Goal: Task Accomplishment & Management: Manage account settings

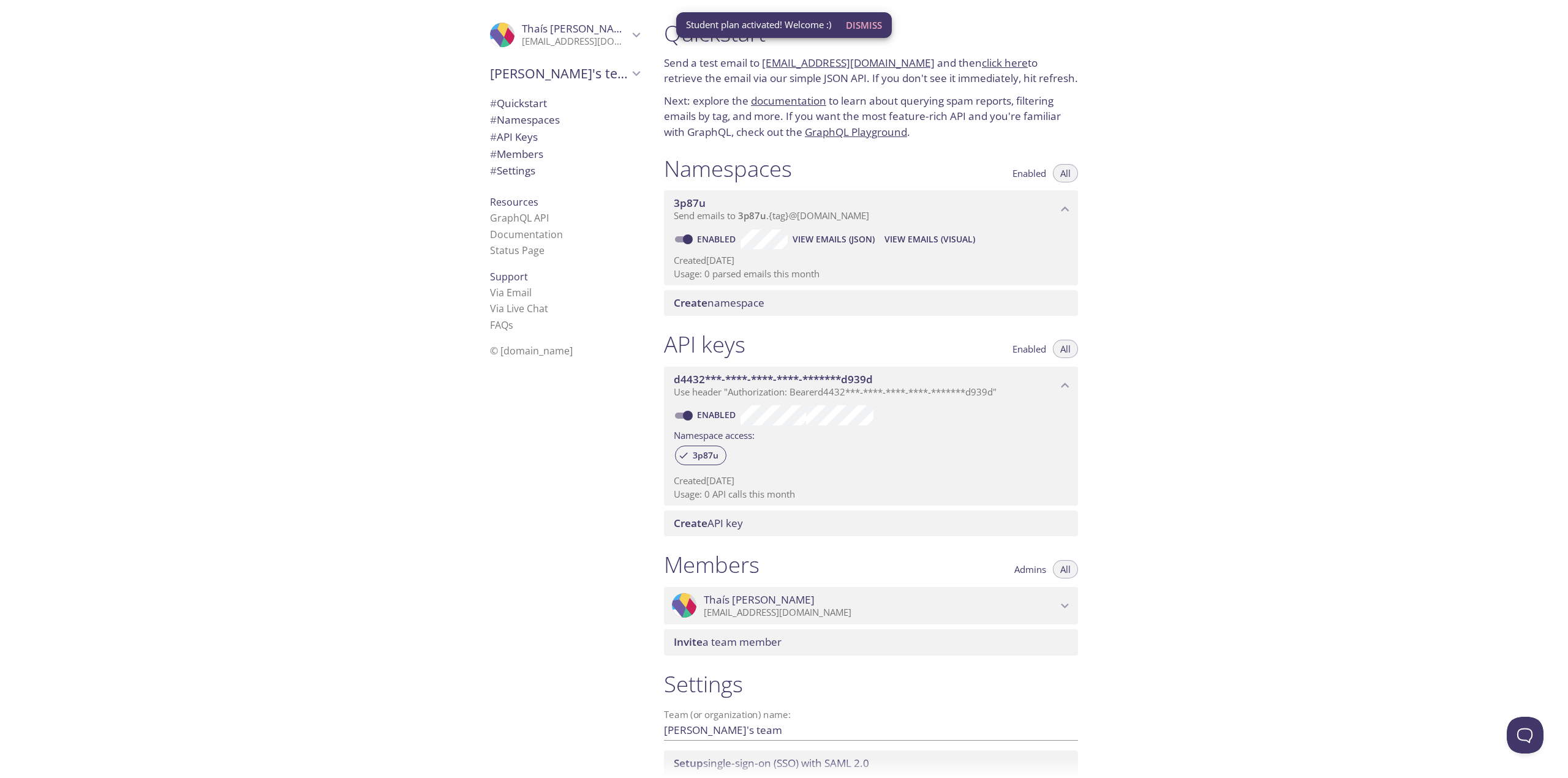
click at [870, 30] on span "Dismiss" at bounding box center [864, 25] width 36 height 16
click at [402, 382] on div ".cls-1 { fill: #6d5ca8; } .cls-2 { fill: #3fc191; } .cls-3 { fill: #3b4752; } .…" at bounding box center [327, 389] width 654 height 778
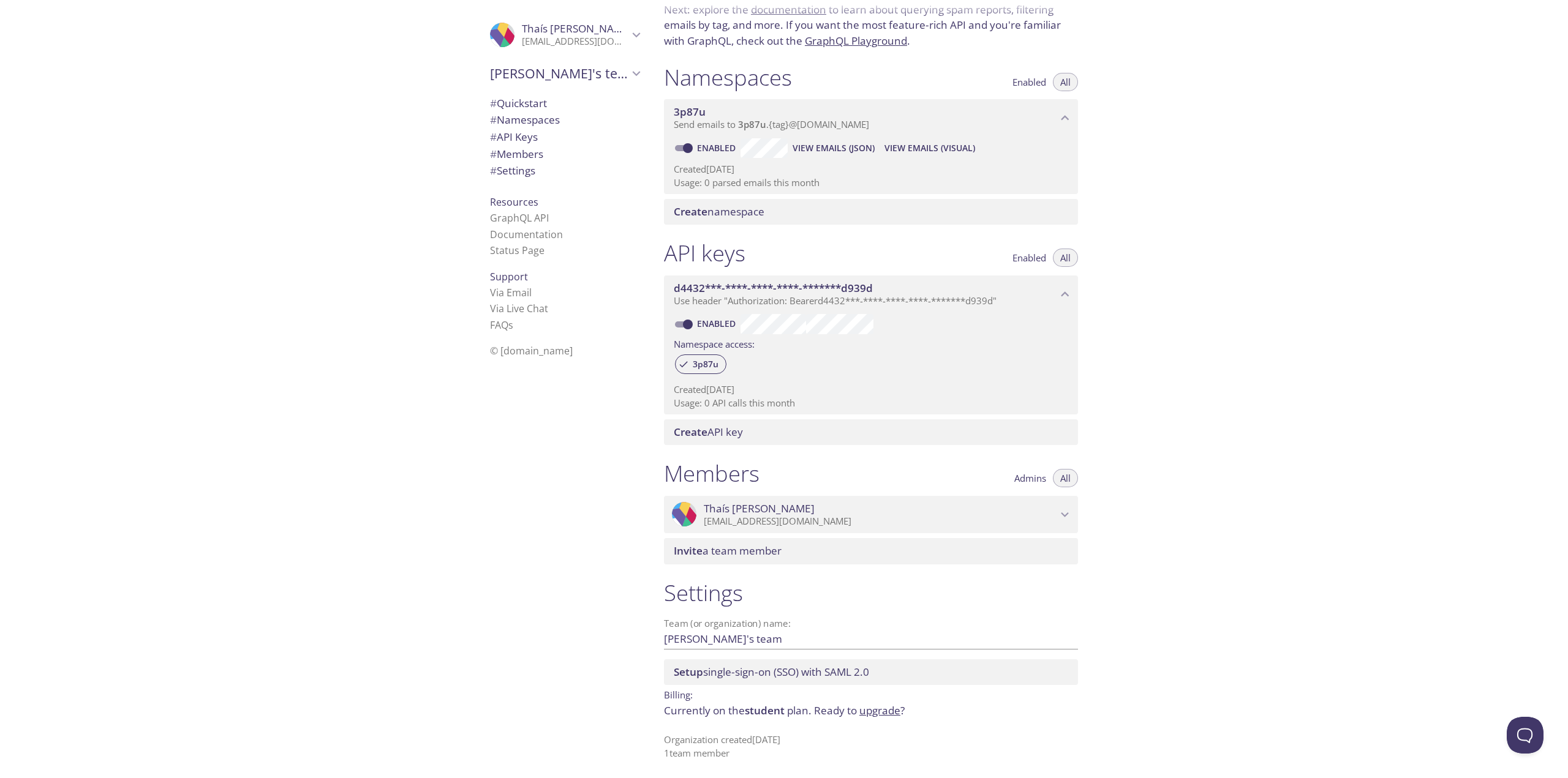
scroll to position [92, 0]
click at [581, 586] on div ".cls-1 { fill: #6d5ca8; } .cls-2 { fill: #3fc191; } .cls-3 { fill: #3b4752; } .…" at bounding box center [562, 389] width 184 height 778
click at [867, 714] on link "upgrade" at bounding box center [879, 709] width 41 height 14
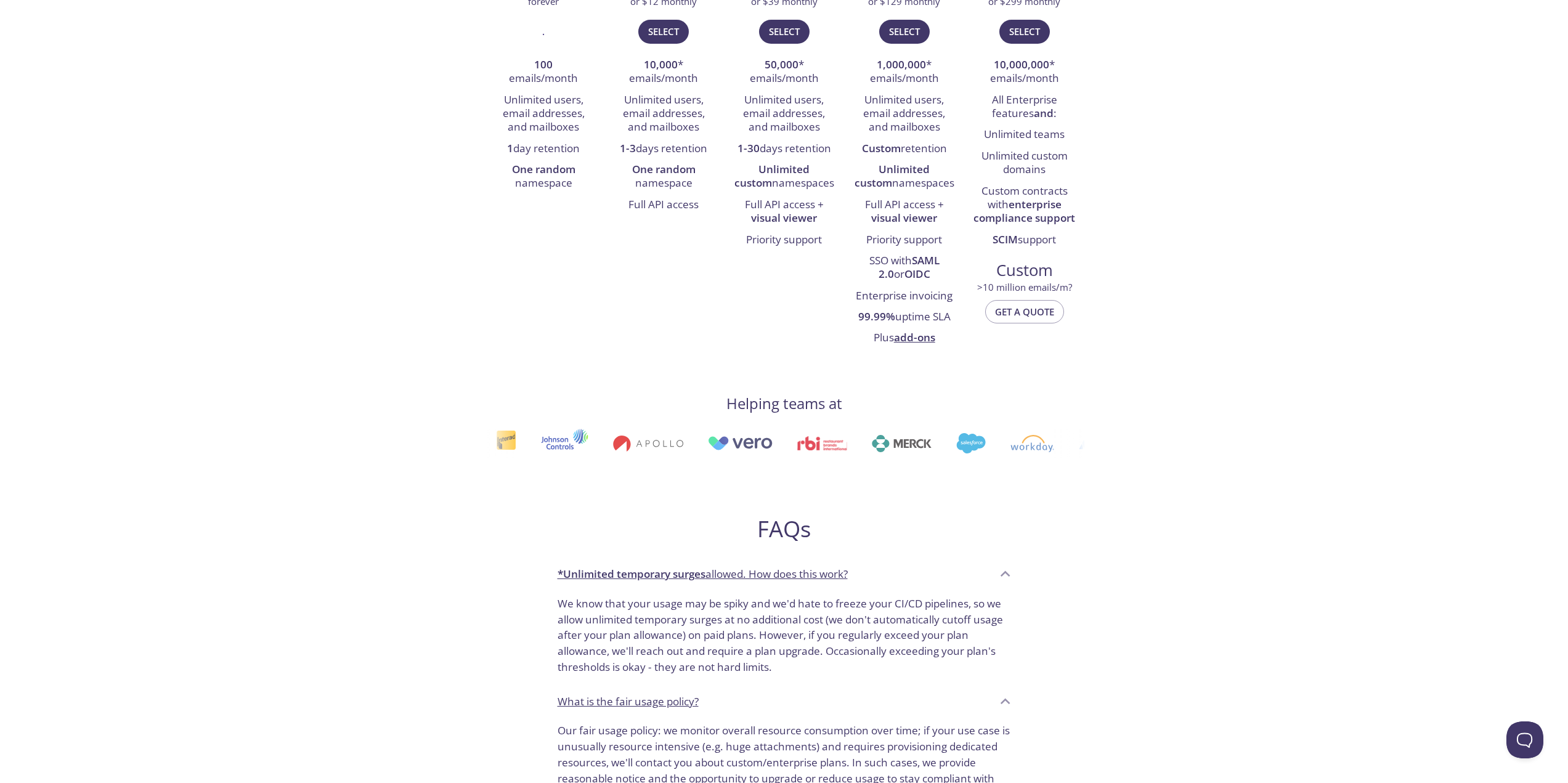
scroll to position [308, 0]
click at [1269, 208] on div "testmail .app Product Pricing Docs Blog Console Select your plan Thaís's team F…" at bounding box center [784, 529] width 1568 height 1650
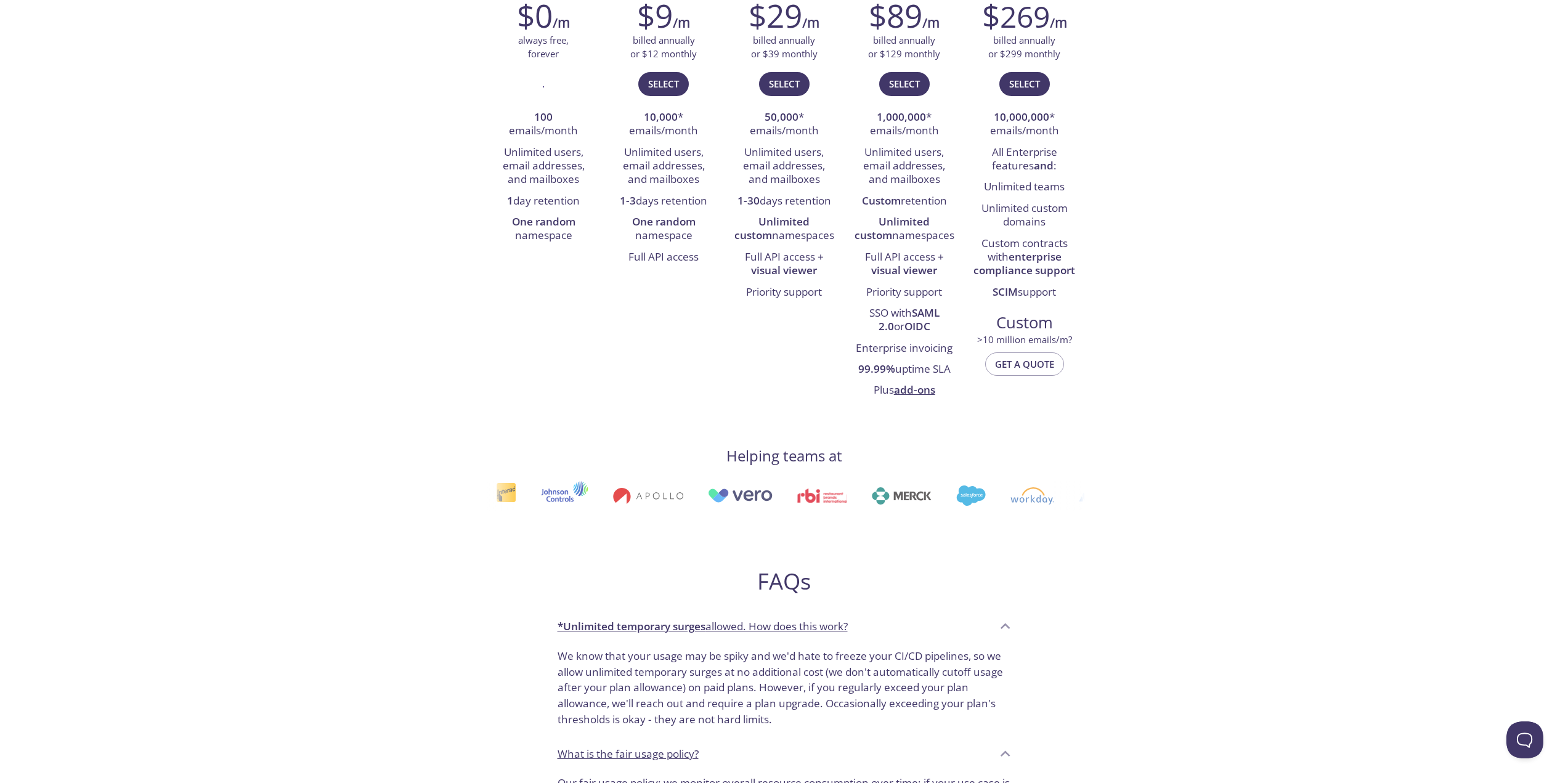
scroll to position [246, 0]
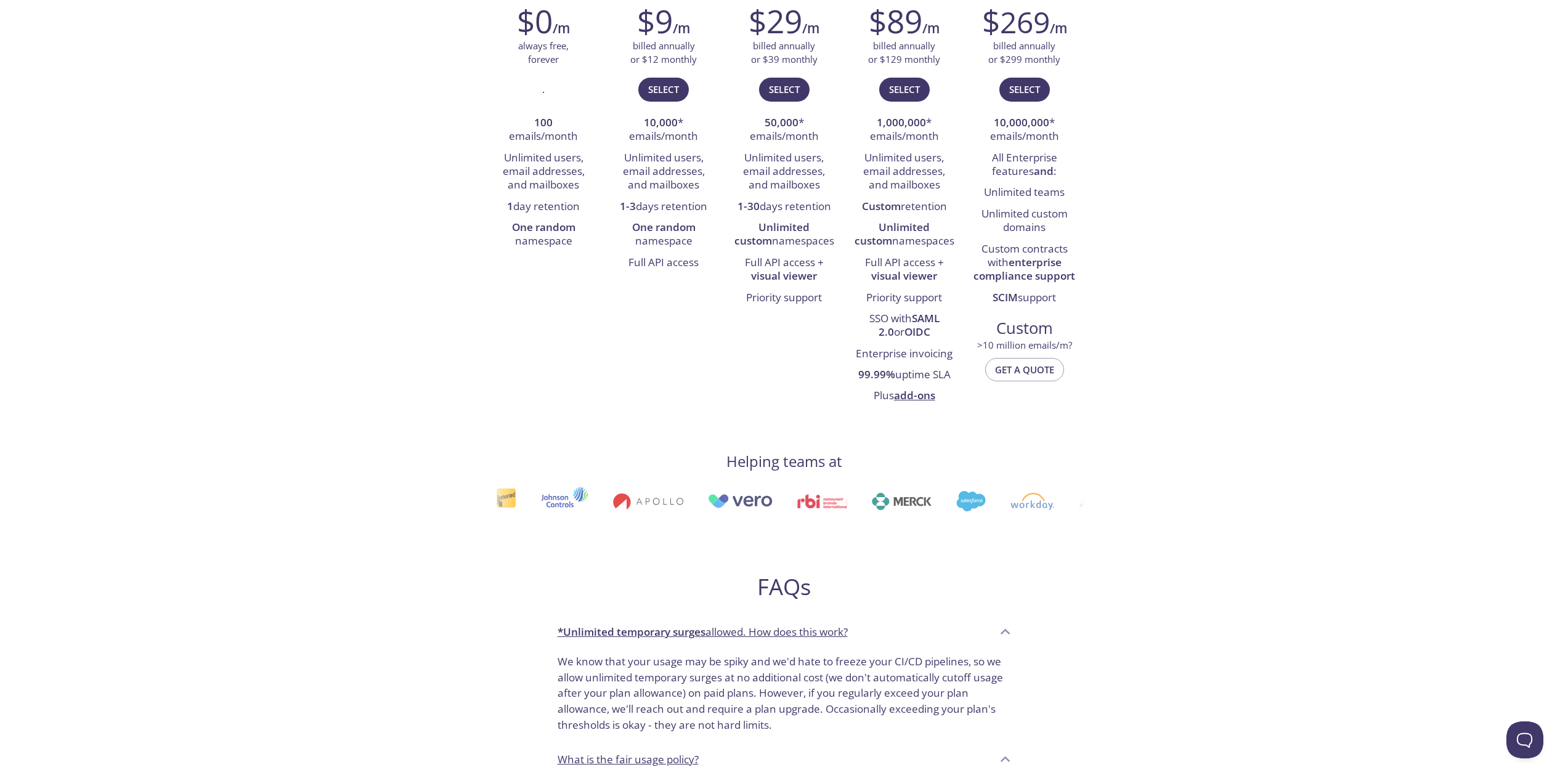
click at [1489, 394] on div "testmail .app Product Pricing Docs Blog Console Select your plan Thaís's team F…" at bounding box center [784, 590] width 1568 height 1650
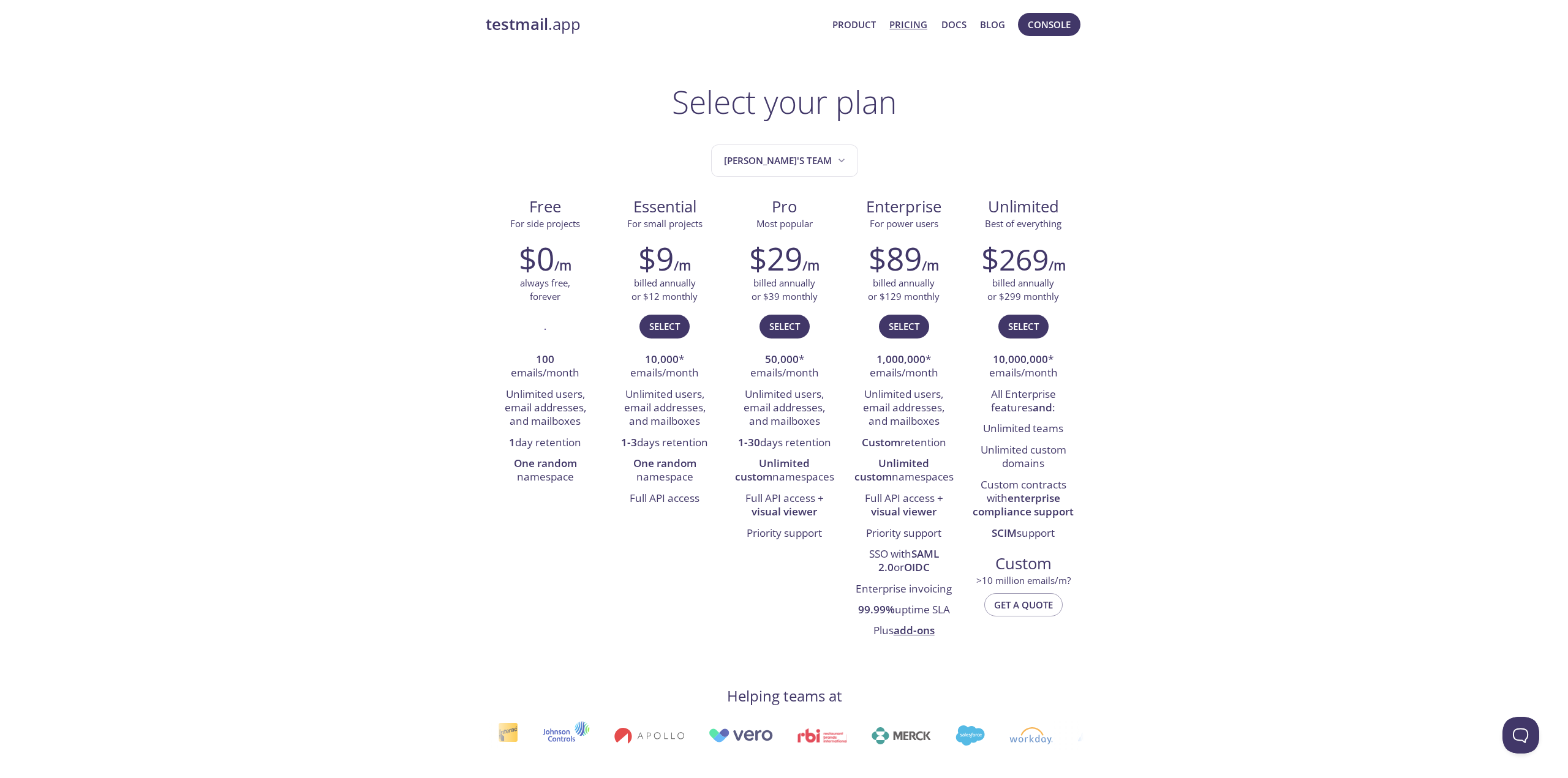
scroll to position [0, 0]
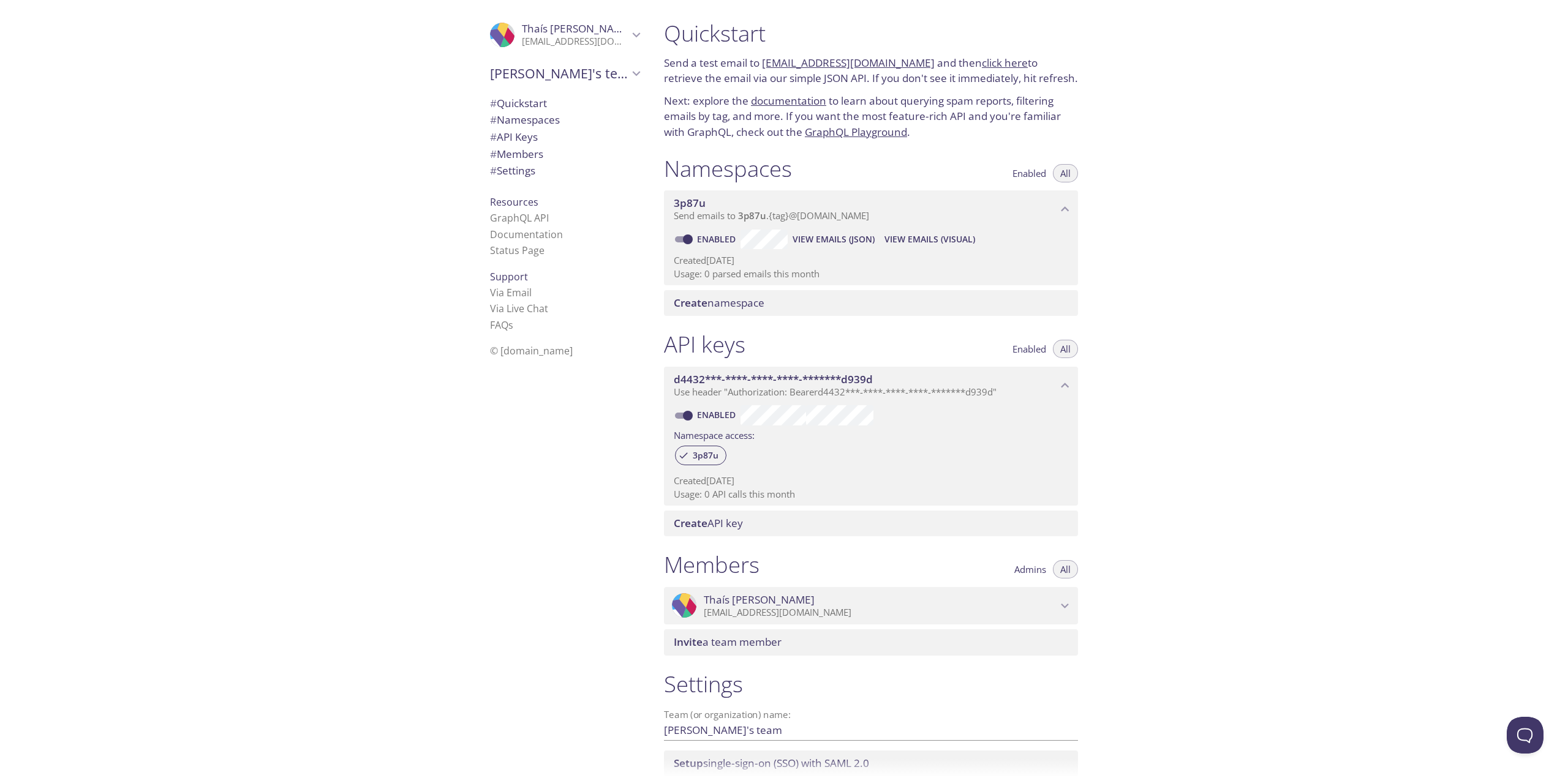
click at [435, 357] on div ".cls-1 { fill: #6d5ca8; } .cls-2 { fill: #3fc191; } .cls-3 { fill: #3b4752; } .…" at bounding box center [327, 389] width 654 height 778
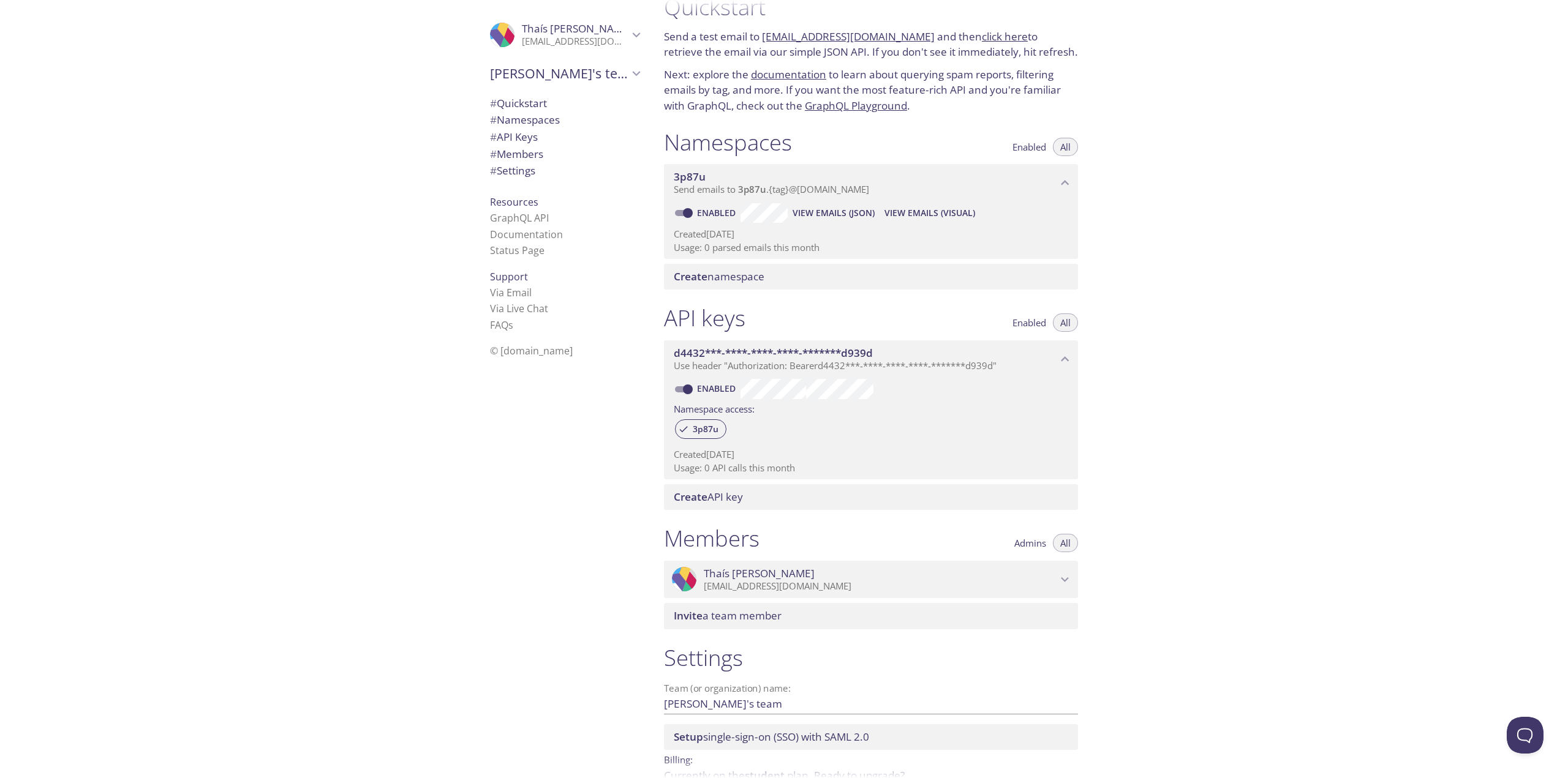
scroll to position [92, 0]
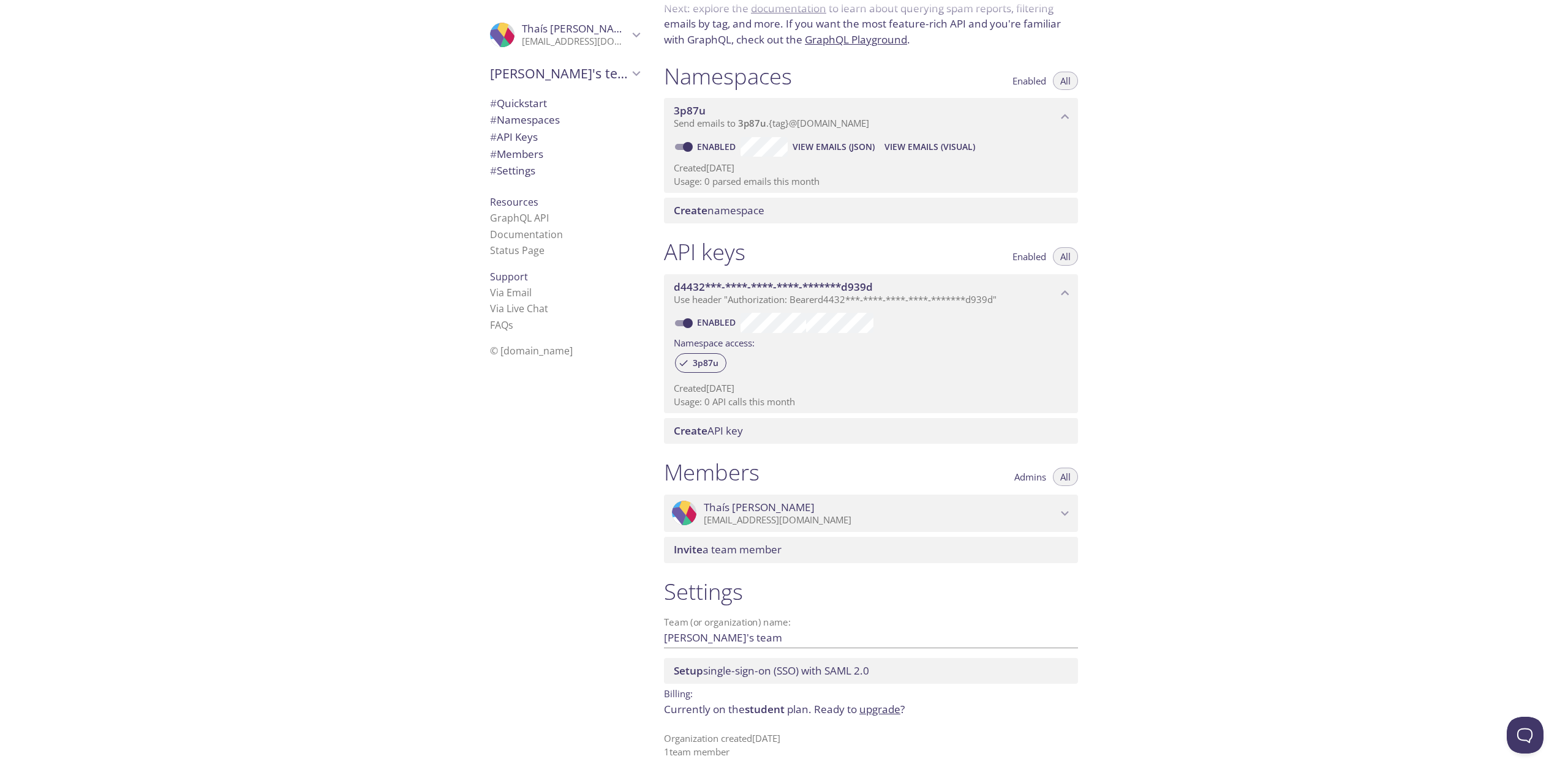
click at [1296, 664] on div "Quickstart Send a test email to 3p87u.test@inbox.testmail.app and then click he…" at bounding box center [1111, 389] width 914 height 778
click at [768, 709] on span "student" at bounding box center [765, 709] width 40 height 14
click at [507, 171] on span "# Settings" at bounding box center [513, 171] width 45 height 14
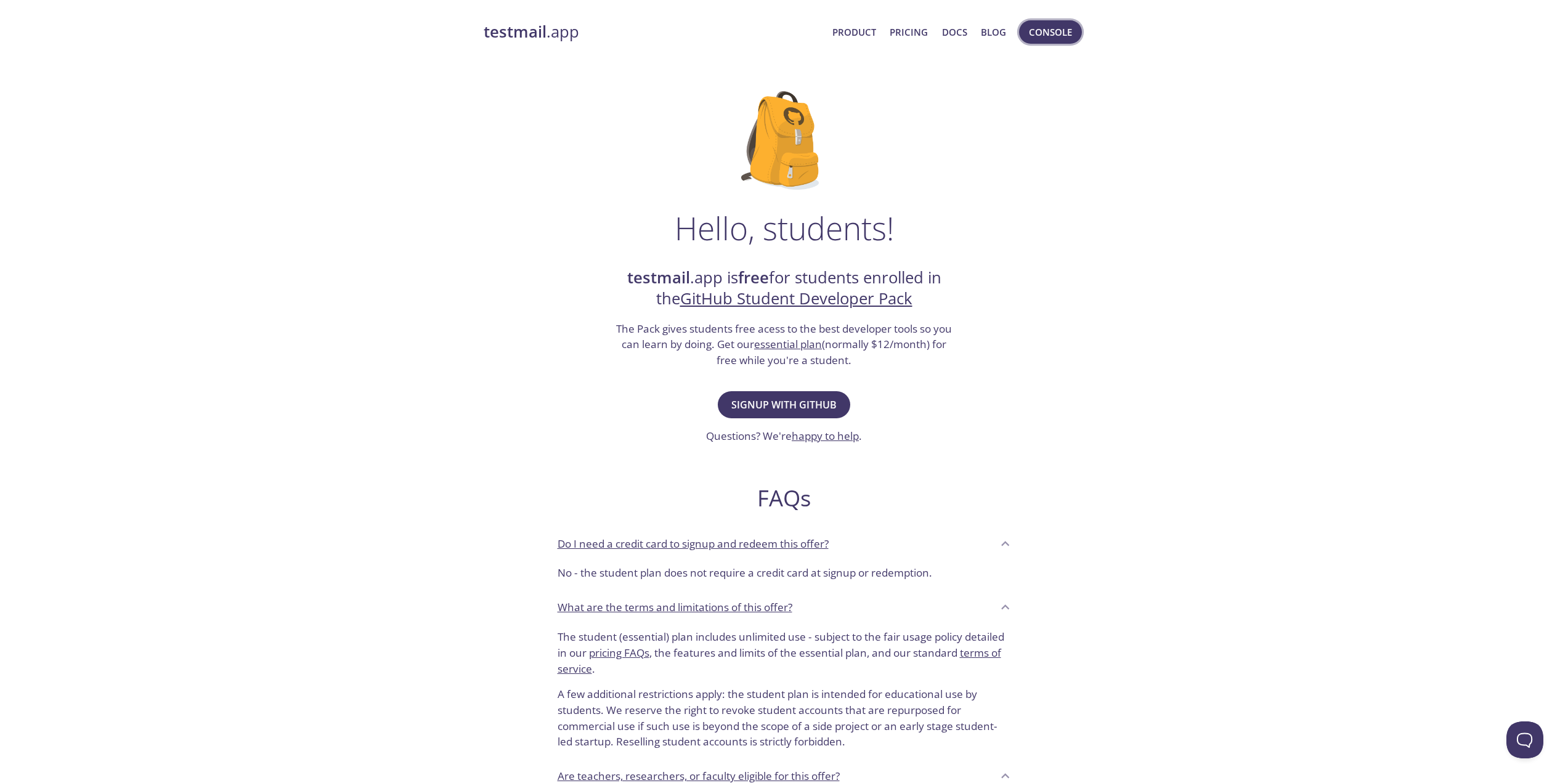
click at [1040, 27] on span "Console" at bounding box center [1050, 32] width 44 height 16
